Goal: Navigation & Orientation: Find specific page/section

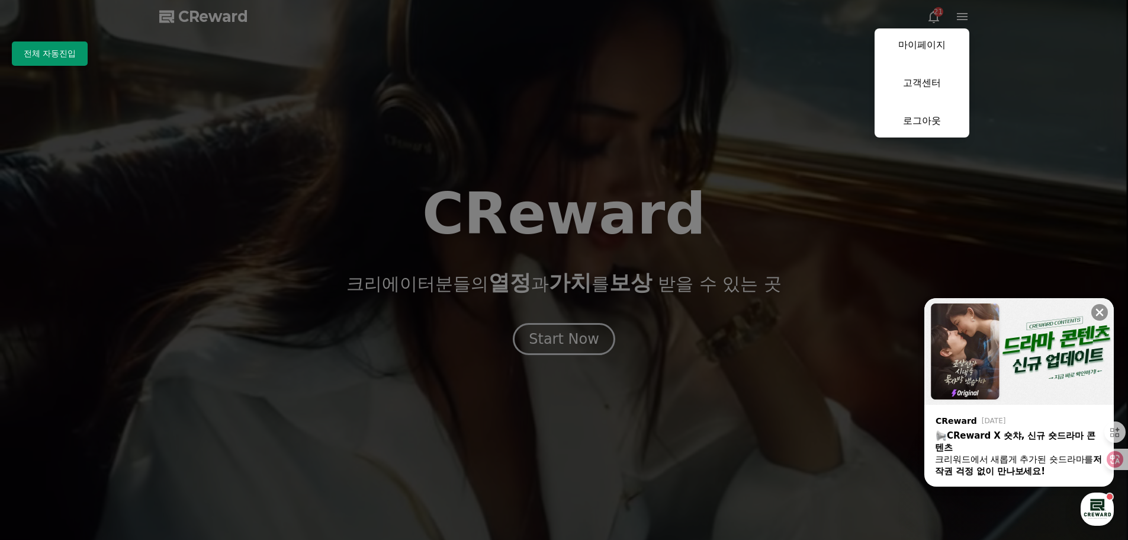
click at [1079, 370] on img at bounding box center [1020, 351] width 190 height 107
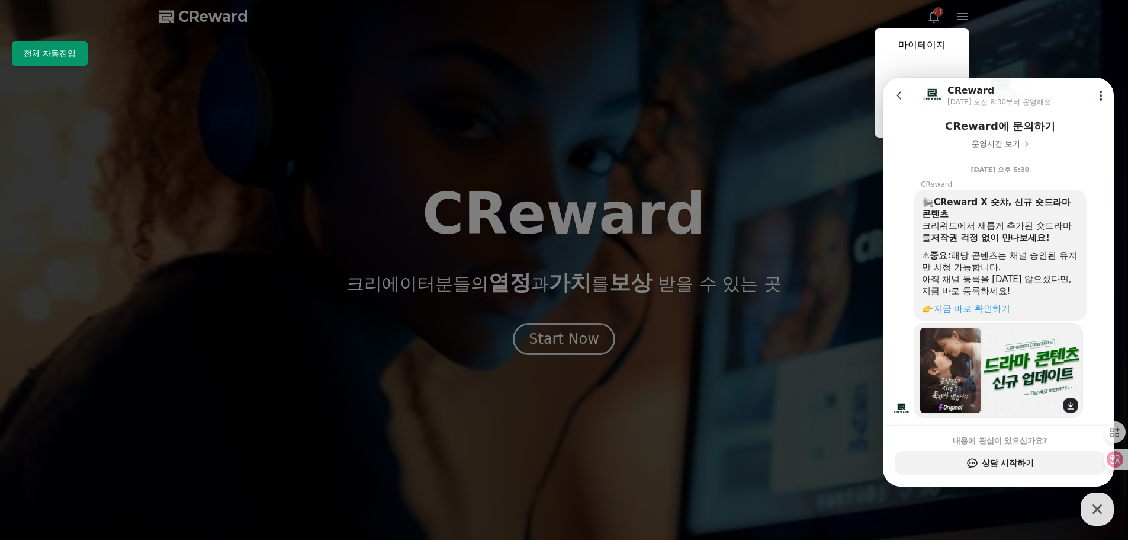
scroll to position [121, 0]
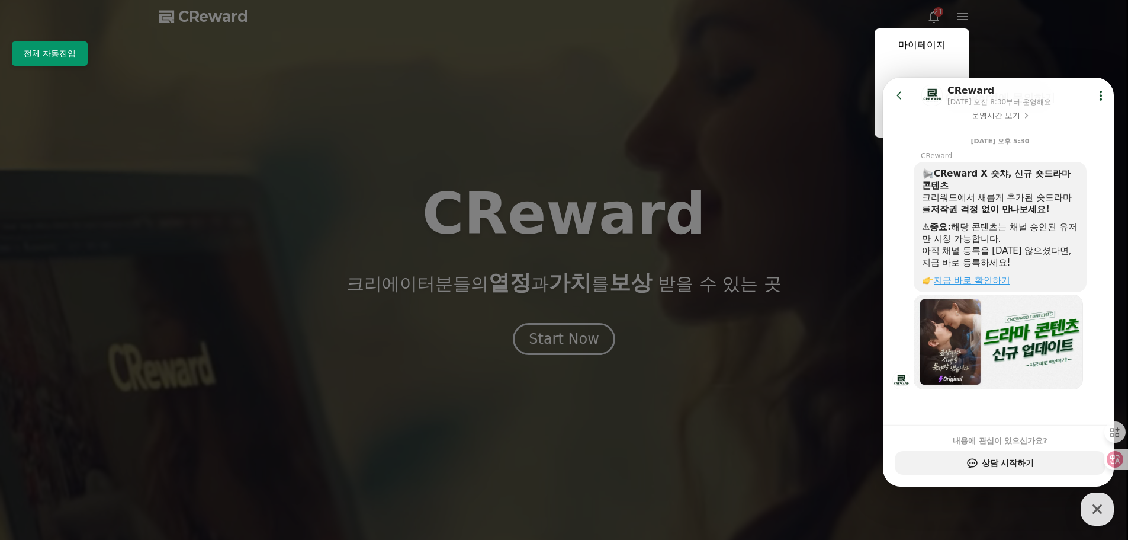
click at [989, 284] on link "지금 바로 확인하기" at bounding box center [972, 280] width 76 height 11
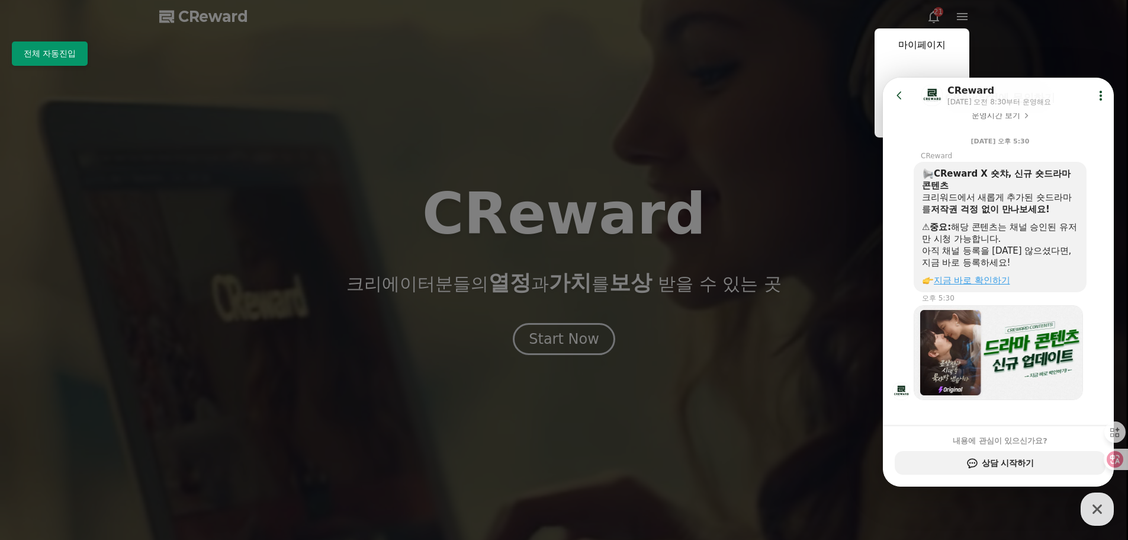
scroll to position [131, 0]
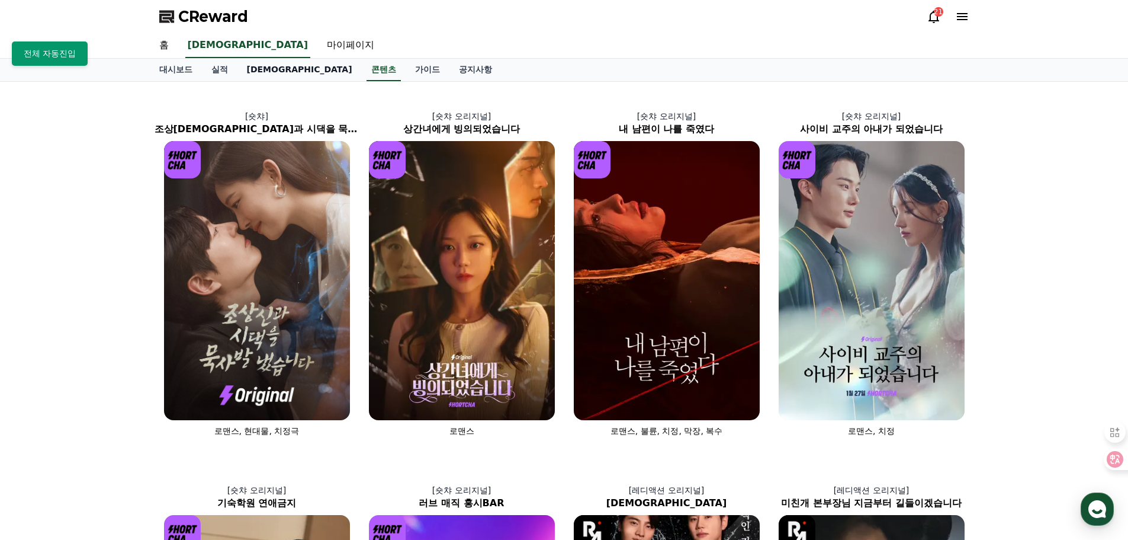
click at [253, 73] on link "[DEMOGRAPHIC_DATA]" at bounding box center [300, 70] width 124 height 23
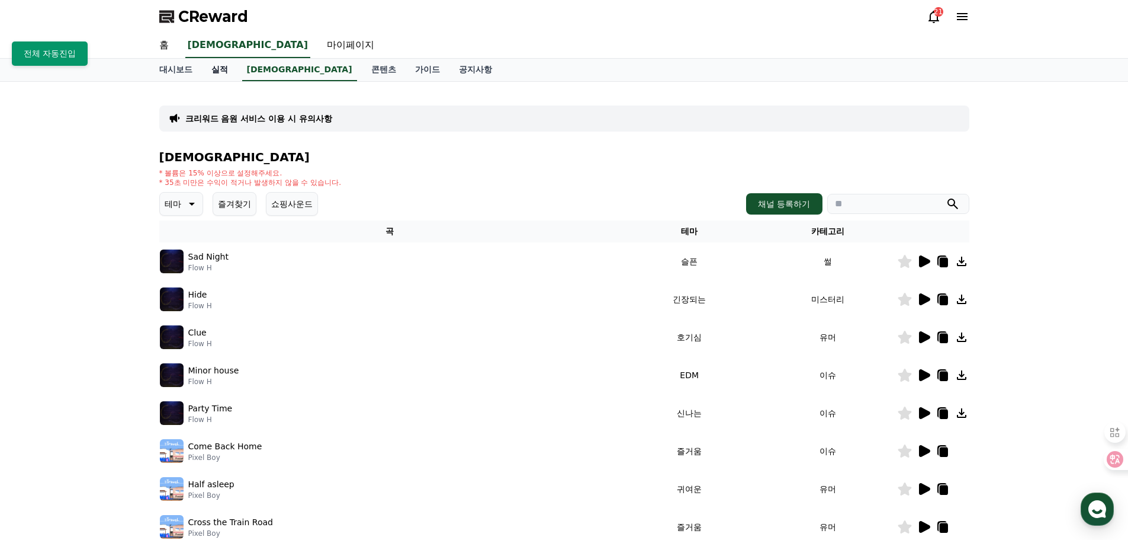
click at [223, 73] on link "실적" at bounding box center [220, 70] width 36 height 23
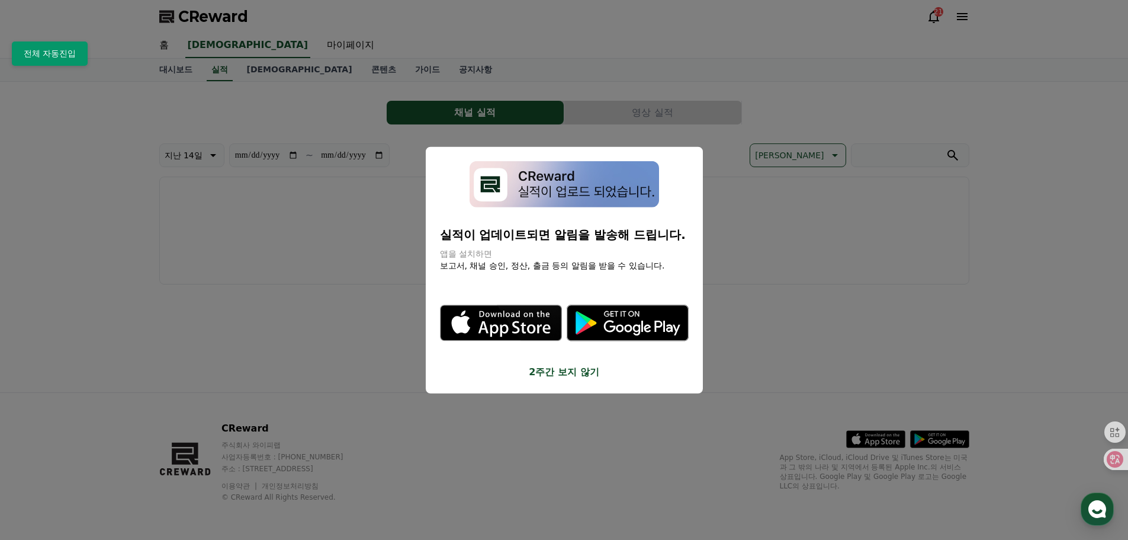
click at [572, 376] on button "2주간 보지 않기" at bounding box center [564, 372] width 249 height 14
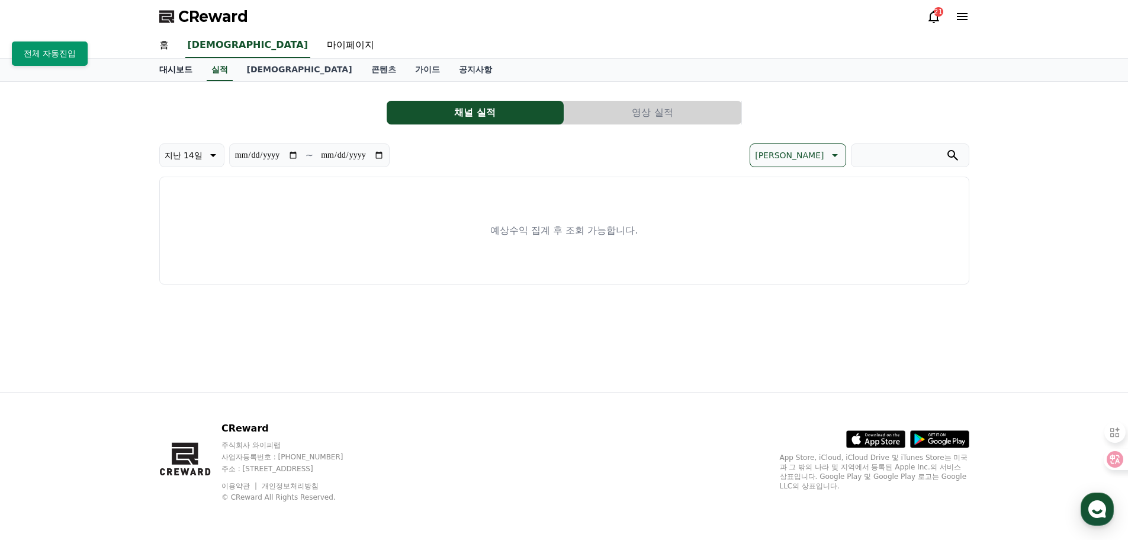
click at [170, 60] on link "대시보드" at bounding box center [176, 70] width 52 height 23
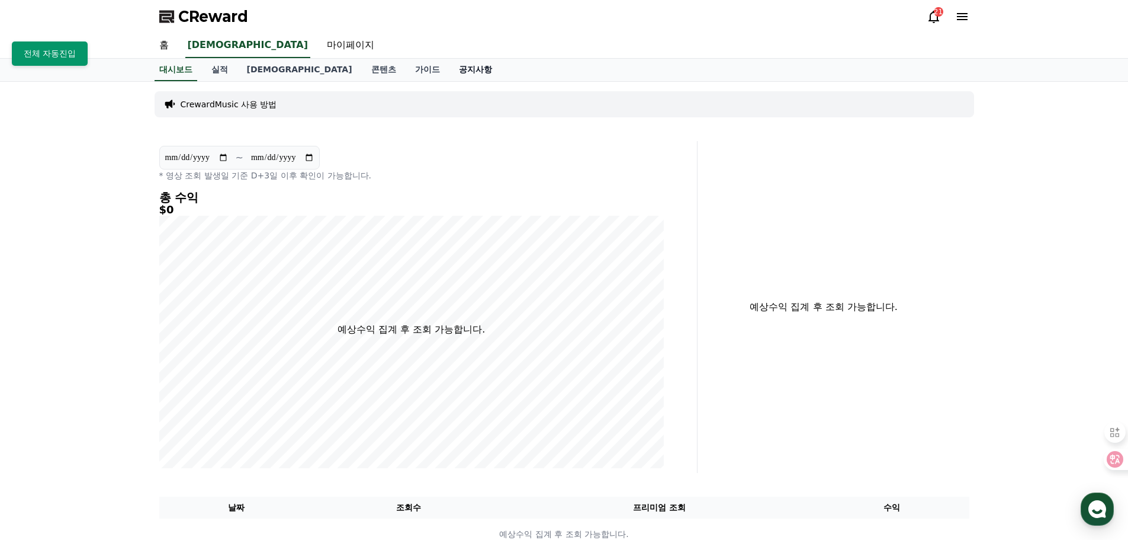
click at [450, 63] on link "공지사항" at bounding box center [476, 70] width 52 height 23
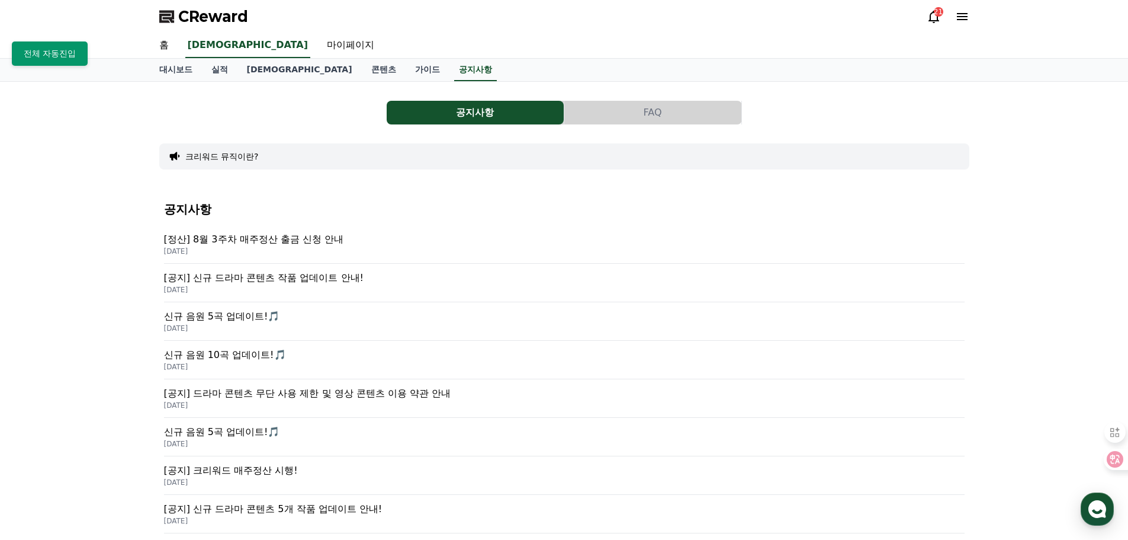
click at [184, 37] on div "홈 음원 마이페이지" at bounding box center [564, 45] width 829 height 25
click at [317, 41] on link "마이페이지" at bounding box center [350, 45] width 66 height 25
select select "**********"
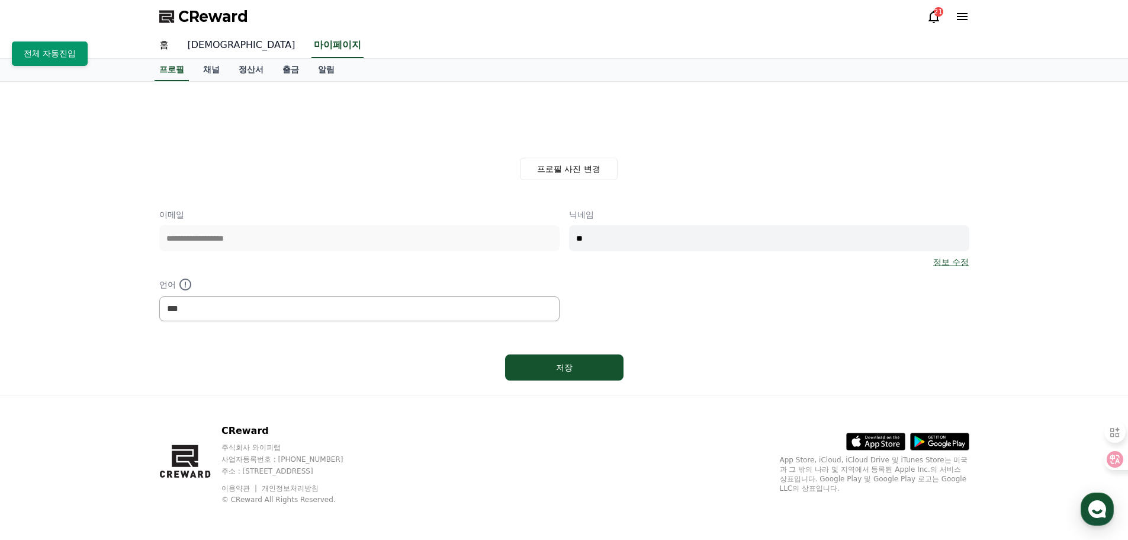
click at [191, 41] on link "[DEMOGRAPHIC_DATA]" at bounding box center [241, 45] width 127 height 25
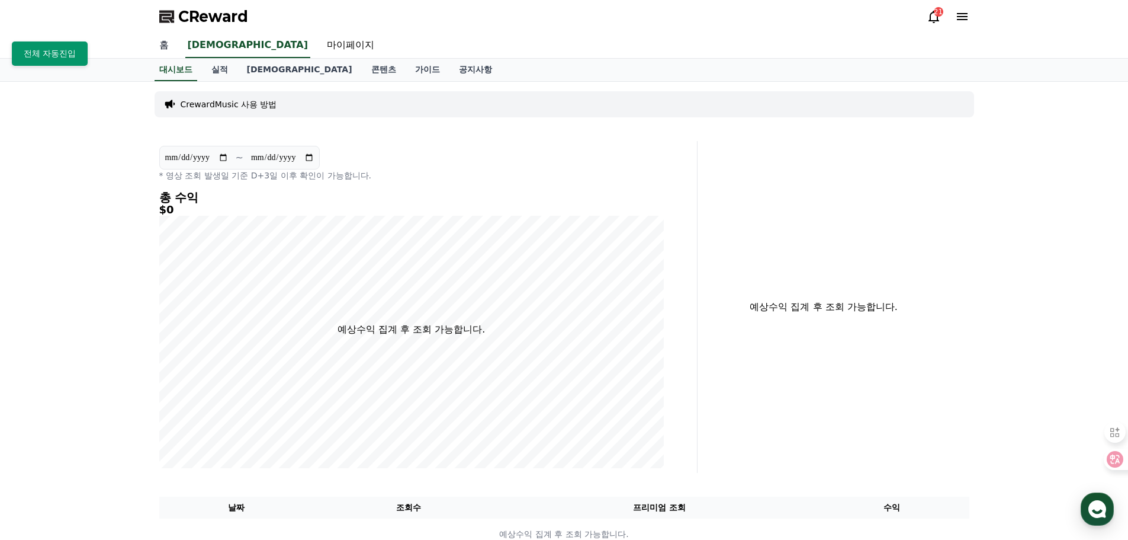
click at [171, 40] on link "홈" at bounding box center [164, 45] width 28 height 25
